Goal: Task Accomplishment & Management: Use online tool/utility

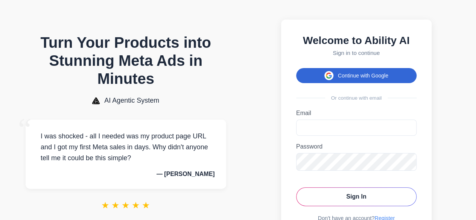
click at [367, 72] on button "Continue with Google" at bounding box center [356, 75] width 120 height 15
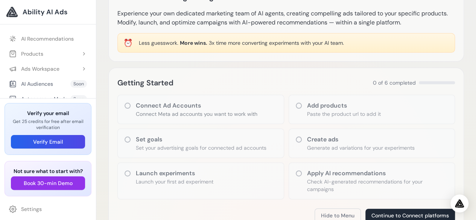
scroll to position [75, 0]
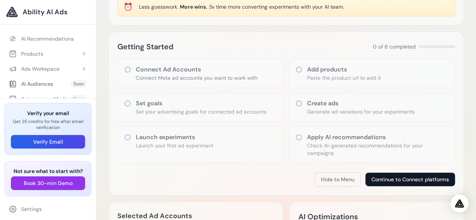
click at [396, 183] on button "Continue to Connect platforms" at bounding box center [409, 180] width 89 height 14
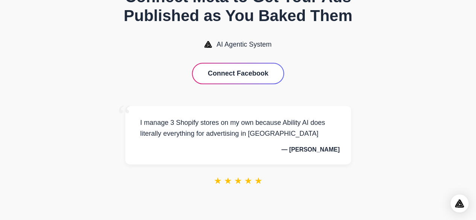
scroll to position [40, 0]
click at [252, 77] on button "Connect Facebook" at bounding box center [237, 74] width 91 height 20
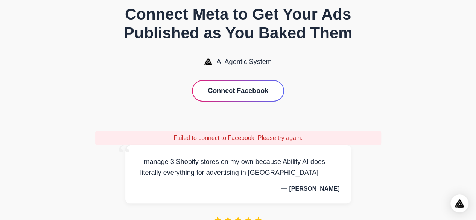
scroll to position [0, 0]
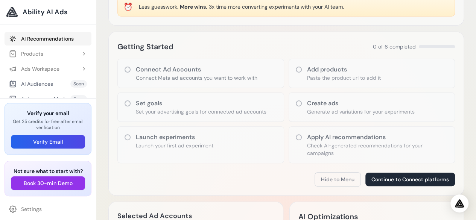
click at [50, 36] on link "AI Recommendations" at bounding box center [48, 39] width 87 height 14
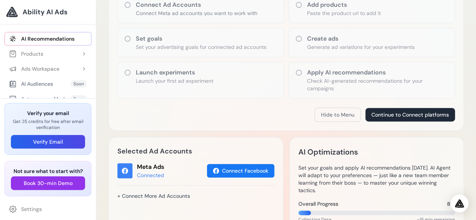
scroll to position [150, 0]
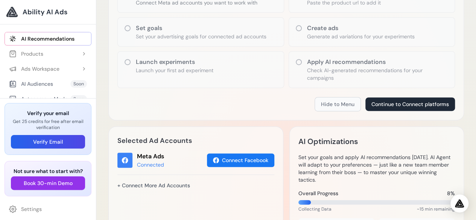
click at [347, 103] on button "Hide to Menu" at bounding box center [337, 104] width 46 height 14
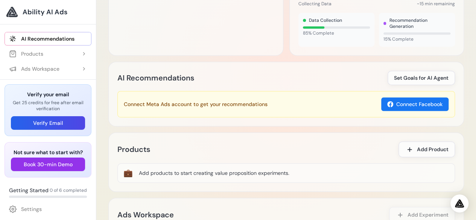
scroll to position [226, 0]
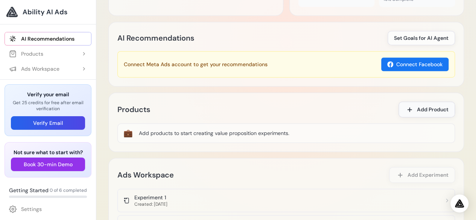
click at [426, 103] on button "Add Product" at bounding box center [426, 110] width 56 height 16
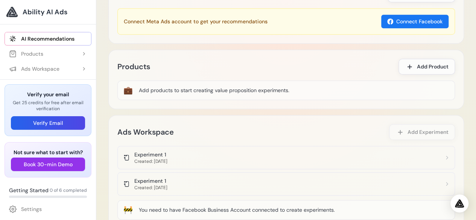
scroll to position [301, 0]
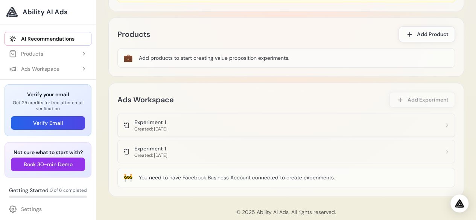
click at [157, 114] on app-experiment-item "Experiment 1 Created: 9/4/2025" at bounding box center [285, 125] width 337 height 23
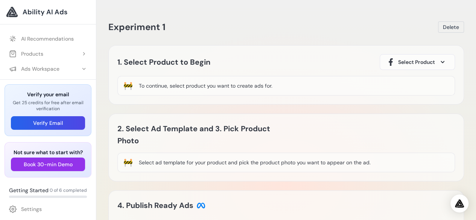
click at [242, 90] on div "🚧 To continue, select product you want to create ads for." at bounding box center [285, 86] width 337 height 20
click at [245, 87] on div "To continue, select product you want to create ads for." at bounding box center [205, 86] width 133 height 8
click at [64, 49] on button "Products" at bounding box center [48, 54] width 87 height 14
click at [54, 70] on link "Add Product" at bounding box center [51, 69] width 79 height 14
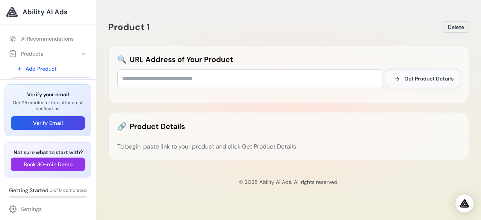
click at [428, 82] on button "Get Product Details" at bounding box center [423, 78] width 74 height 19
